Goal: Task Accomplishment & Management: Manage account settings

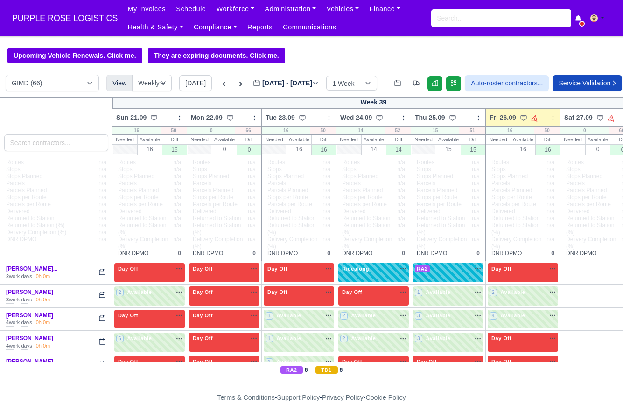
select select "5"
click at [55, 153] on div at bounding box center [56, 126] width 113 height 58
click at [55, 141] on input "search" at bounding box center [56, 142] width 105 height 17
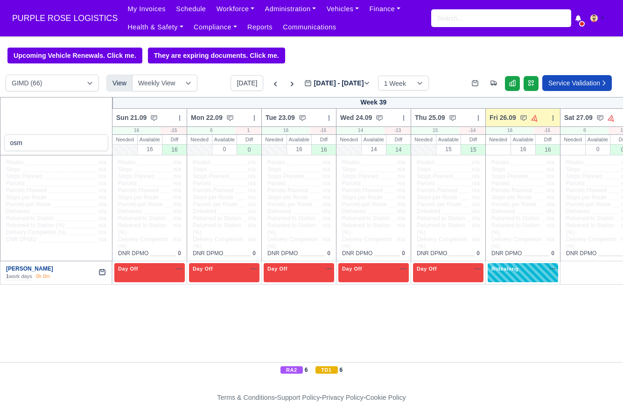
drag, startPoint x: 51, startPoint y: 277, endPoint x: 6, endPoint y: 275, distance: 44.8
click at [6, 273] on div "[PERSON_NAME]" at bounding box center [54, 269] width 97 height 8
copy link "[PERSON_NAME]"
click at [61, 143] on input "osm" at bounding box center [56, 142] width 105 height 17
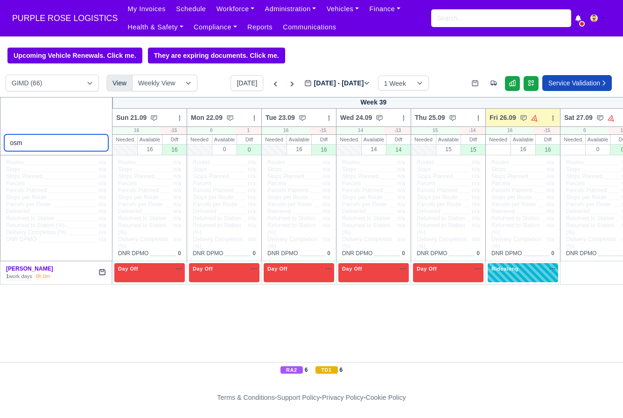
click at [61, 143] on input "osm" at bounding box center [56, 142] width 105 height 17
drag, startPoint x: 47, startPoint y: 276, endPoint x: 5, endPoint y: 273, distance: 42.1
click at [5, 273] on div "[PERSON_NAME] 1 work days 0h 0m" at bounding box center [56, 272] width 112 height 23
copy link "[PERSON_NAME]"
click at [78, 149] on input "WILL" at bounding box center [56, 142] width 105 height 17
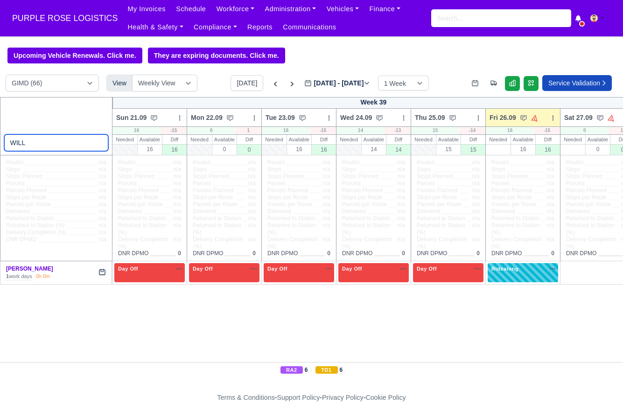
click at [78, 149] on input "WILL" at bounding box center [56, 142] width 105 height 17
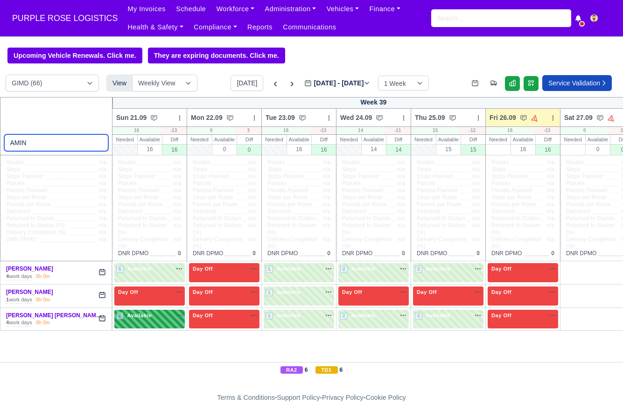
type input "AMIN"
click at [161, 329] on div "2 Available" at bounding box center [149, 319] width 70 height 19
select select "5"
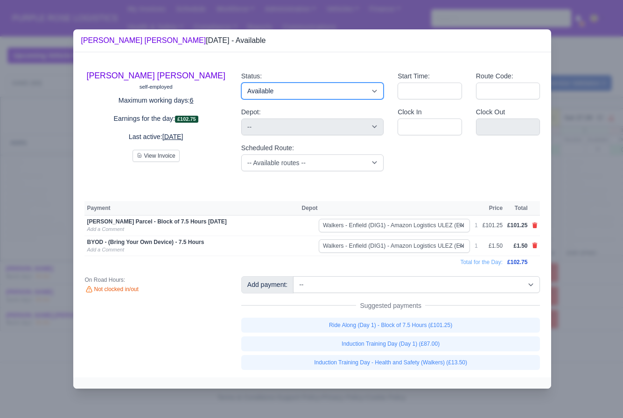
click at [300, 94] on select "Available Day Off Stand By Holiday Other Depot In Office OSM Ridealong Nursery …" at bounding box center [312, 91] width 142 height 17
select select "Day Off"
click at [241, 83] on select "Available Day Off Stand By Holiday Other Depot In Office OSM Ridealong Nursery …" at bounding box center [312, 91] width 142 height 17
select select
select select "na"
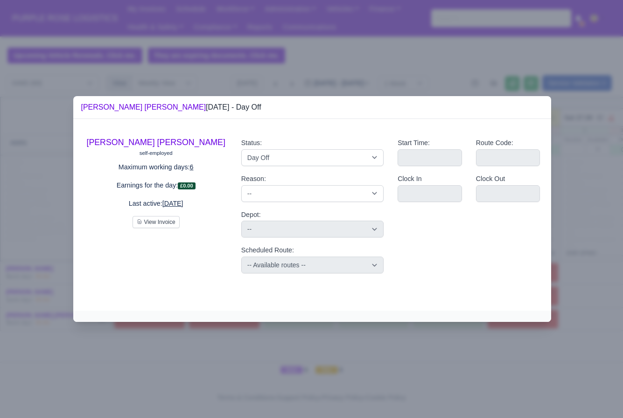
click at [63, 145] on div at bounding box center [311, 209] width 623 height 418
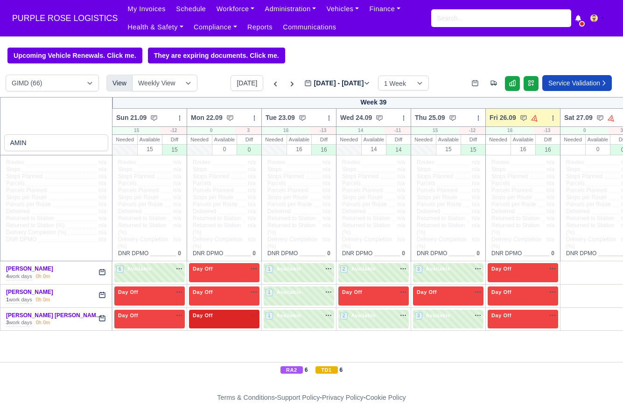
click at [200, 319] on span "Day Off" at bounding box center [203, 315] width 24 height 7
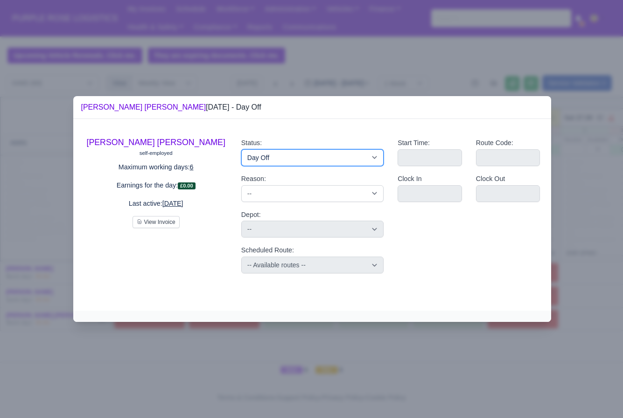
click at [254, 160] on select "Available Day Off Stand By Holiday Other Depot In Office OSM Ridealong Nursery …" at bounding box center [312, 157] width 142 height 17
select select "Available"
click at [241, 149] on select "Available Day Off Stand By Holiday Other Depot In Office OSM Ridealong Nursery …" at bounding box center [312, 157] width 142 height 17
select select
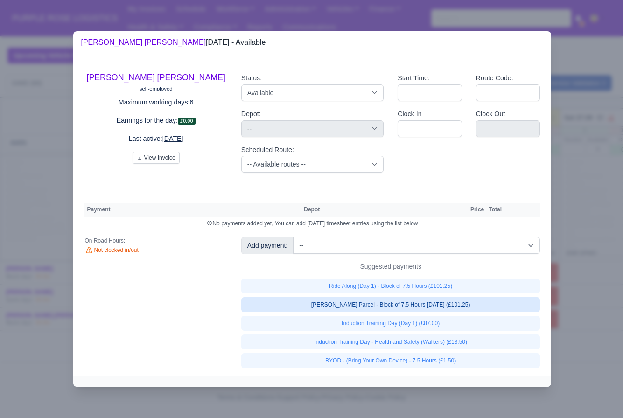
click at [400, 307] on link "[PERSON_NAME] Parcel - Block of 7.5 Hours [DATE] (£101.25)" at bounding box center [390, 304] width 299 height 15
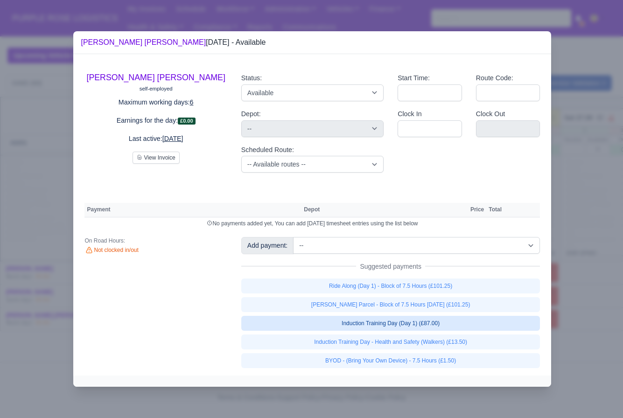
select select "5"
select select
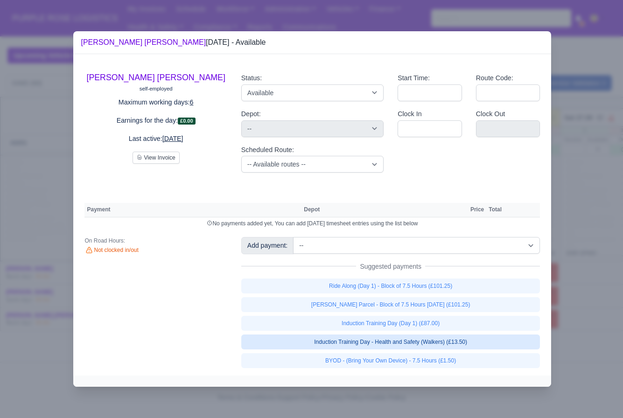
select select "5"
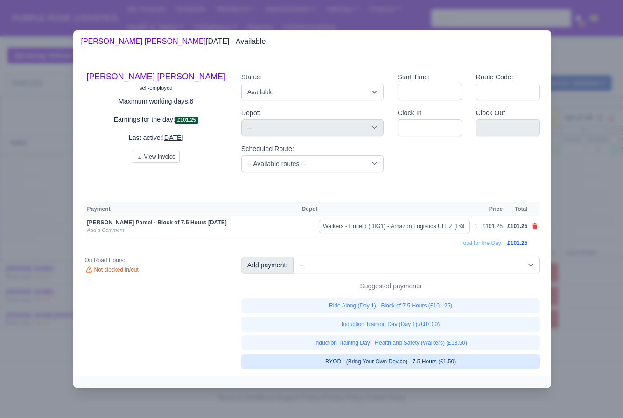
click at [379, 361] on link "BYOD - (Bring Your Own Device) - 7.5 Hours (£1.50)" at bounding box center [390, 361] width 299 height 15
select select
select select "5"
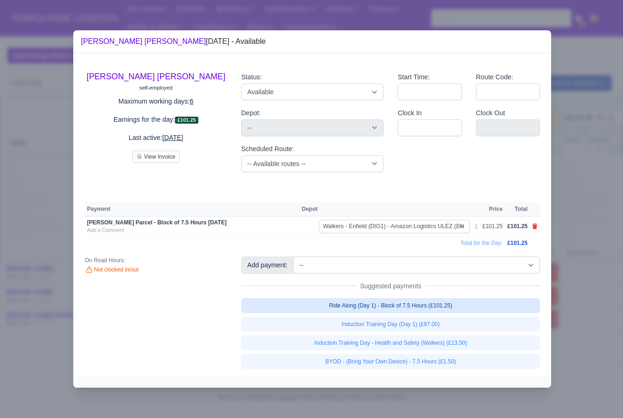
select select "5"
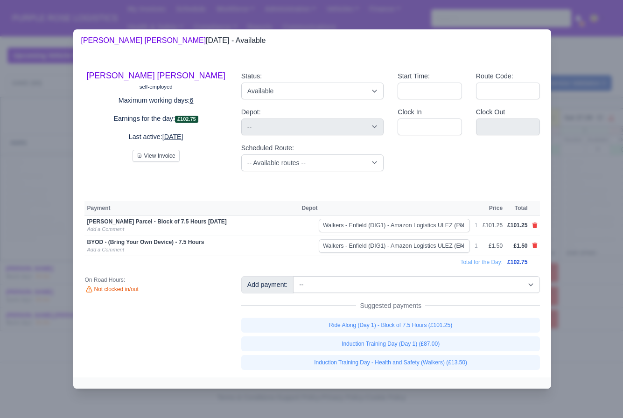
click at [565, 271] on div at bounding box center [311, 209] width 623 height 418
